Goal: Ask a question

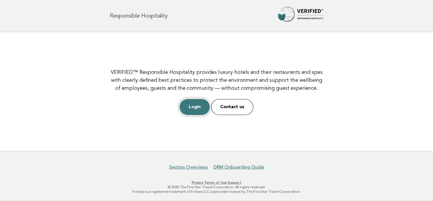
click at [195, 111] on link "Login" at bounding box center [195, 107] width 30 height 16
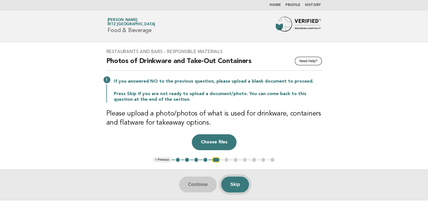
click at [239, 182] on button "Skip" at bounding box center [235, 184] width 28 height 16
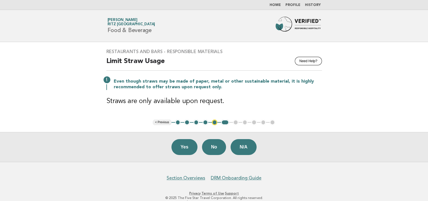
click at [312, 55] on div "Restaurants and Bars - Responsible Materials Need Help? Limit Straw Usage Even …" at bounding box center [214, 80] width 229 height 77
click at [312, 59] on button "Need Help?" at bounding box center [308, 61] width 27 height 8
